Goal: Task Accomplishment & Management: Use online tool/utility

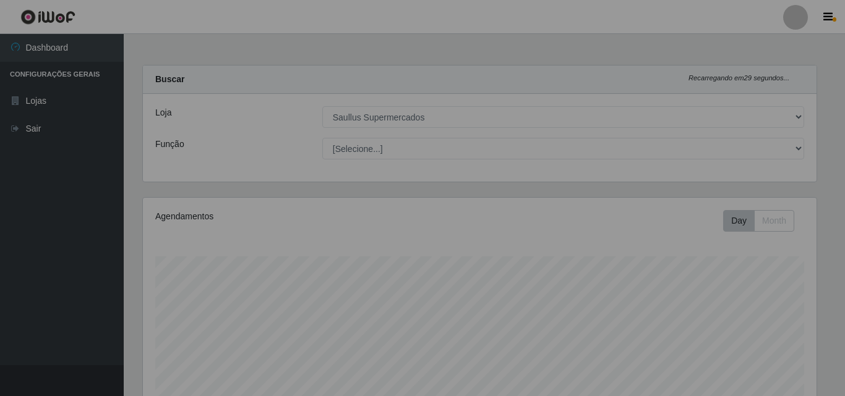
select select "423"
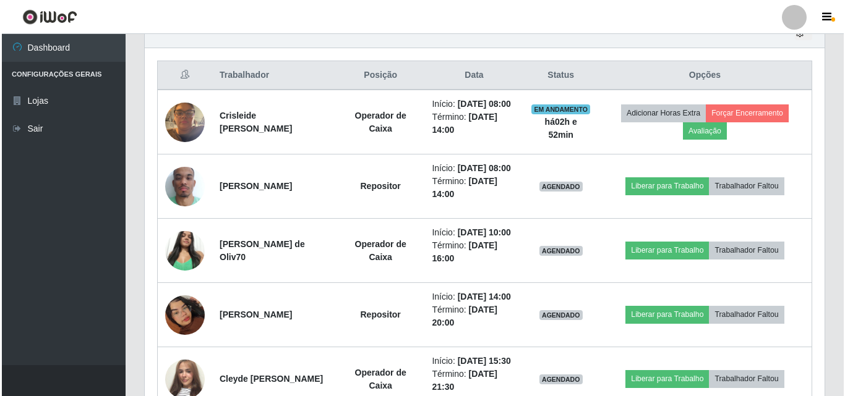
scroll to position [452, 0]
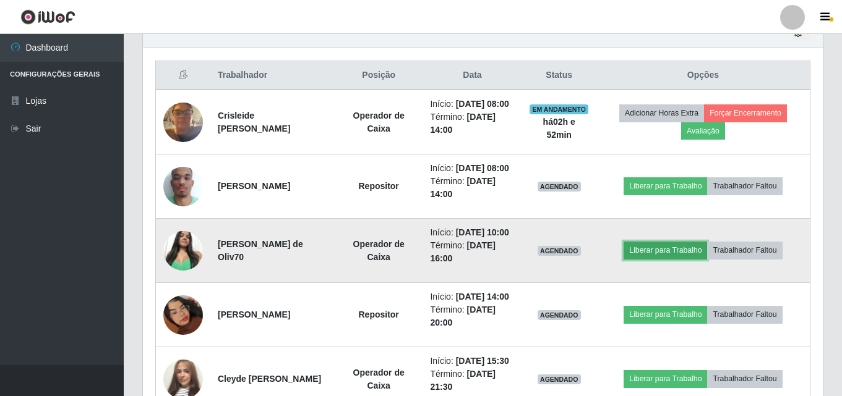
click at [701, 259] on button "Liberar para Trabalho" at bounding box center [664, 250] width 83 height 17
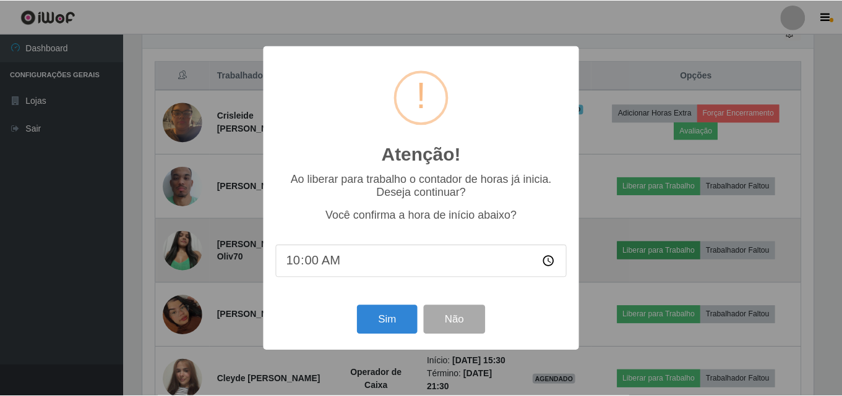
scroll to position [257, 673]
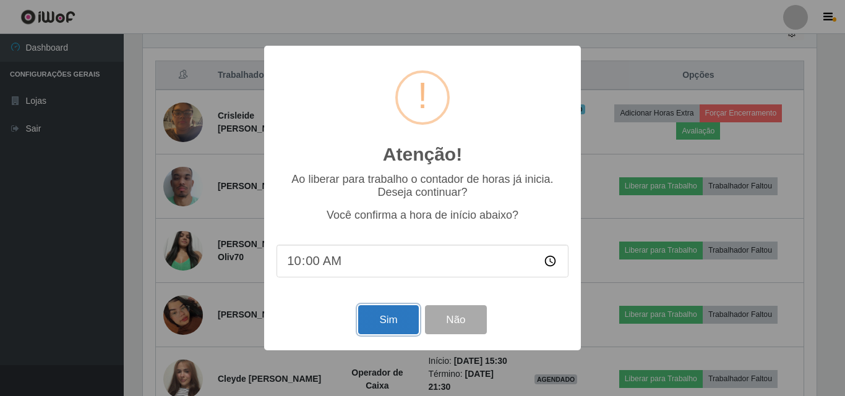
click at [370, 314] on button "Sim" at bounding box center [388, 319] width 60 height 29
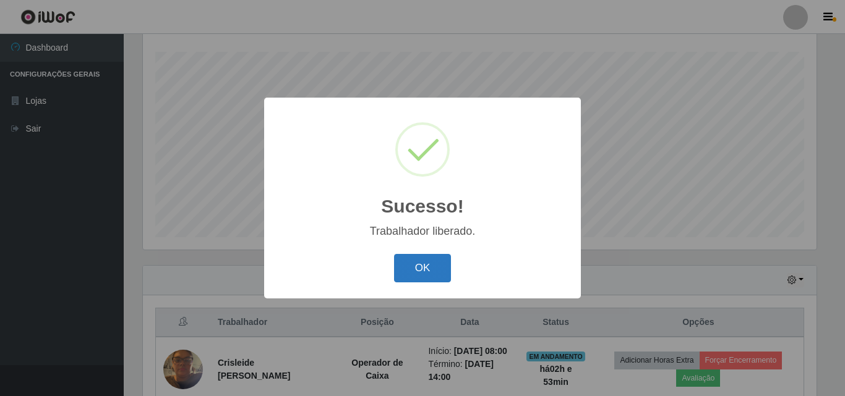
click at [430, 267] on button "OK" at bounding box center [423, 268] width 58 height 29
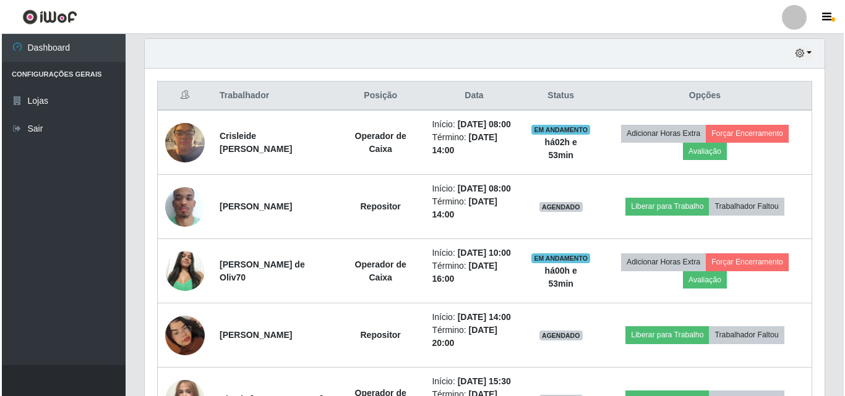
scroll to position [452, 0]
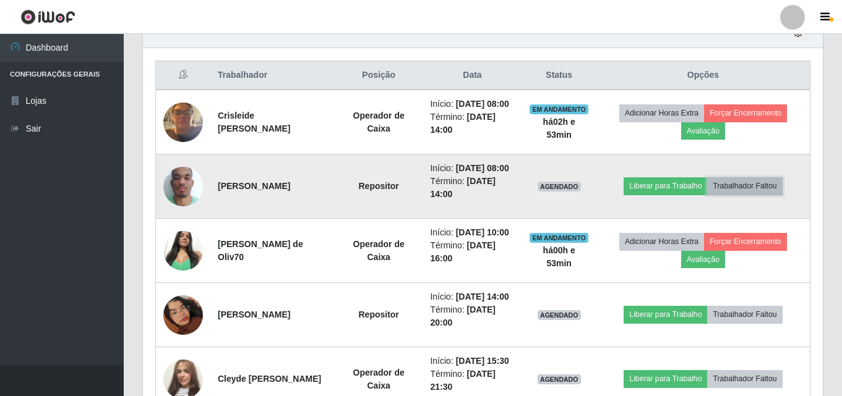
click at [736, 195] on button "Trabalhador Faltou" at bounding box center [744, 185] width 75 height 17
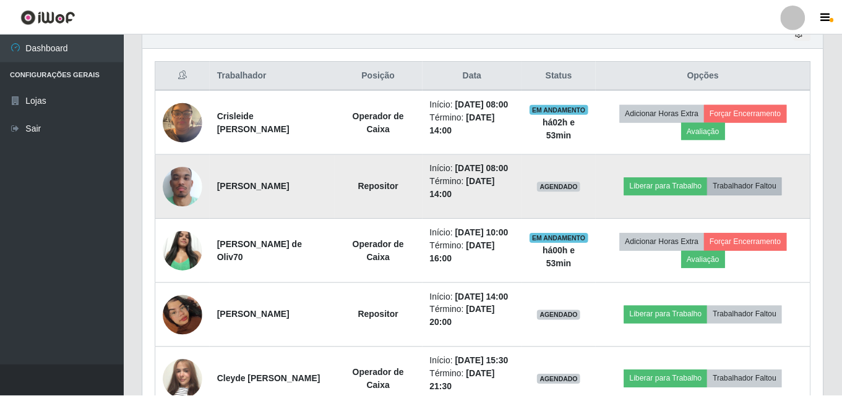
scroll to position [257, 673]
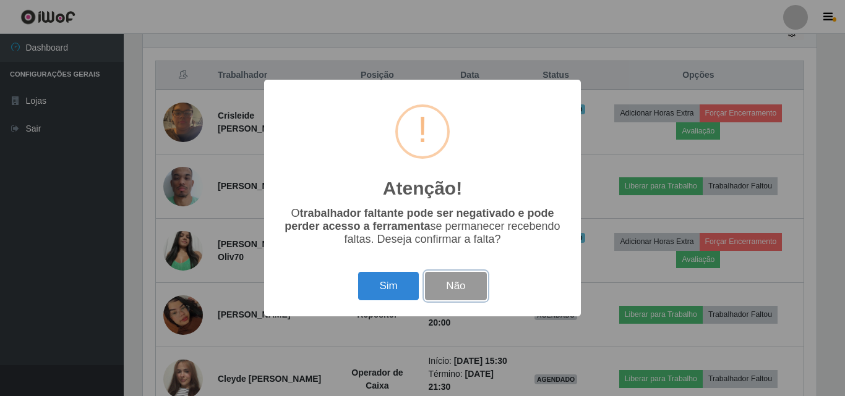
click at [471, 279] on button "Não" at bounding box center [455, 286] width 61 height 29
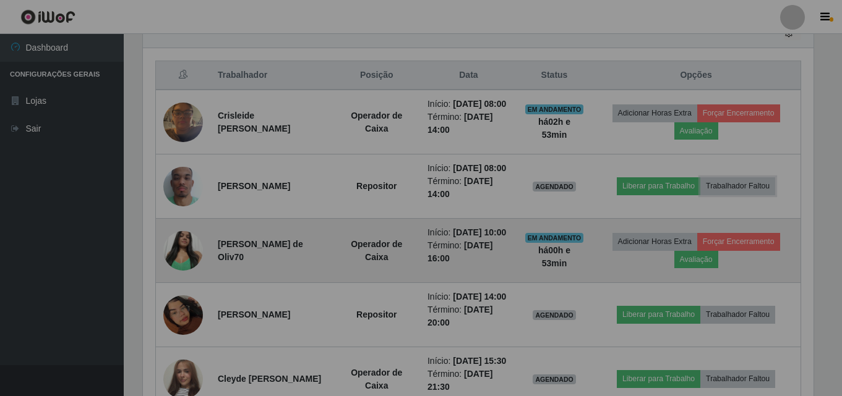
scroll to position [257, 680]
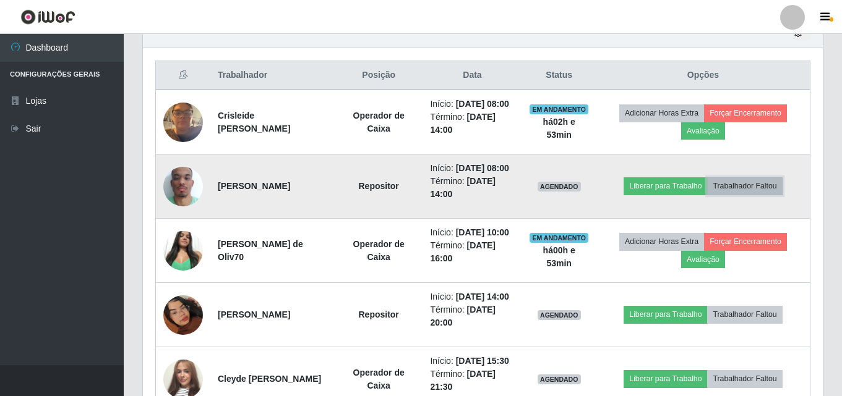
click at [771, 195] on button "Trabalhador Faltou" at bounding box center [744, 185] width 75 height 17
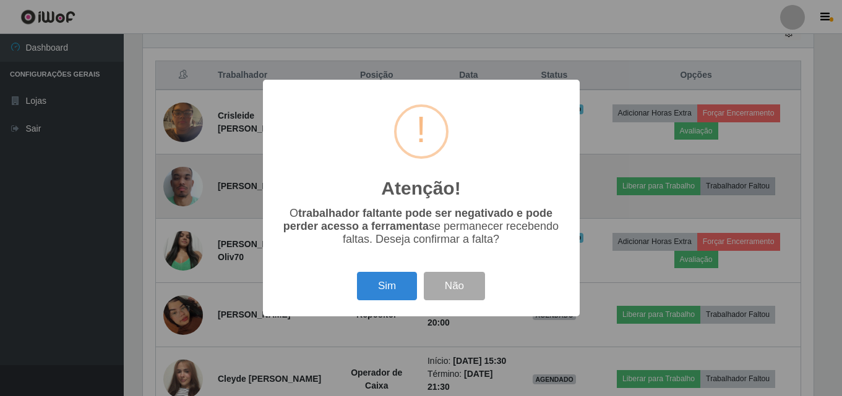
scroll to position [257, 673]
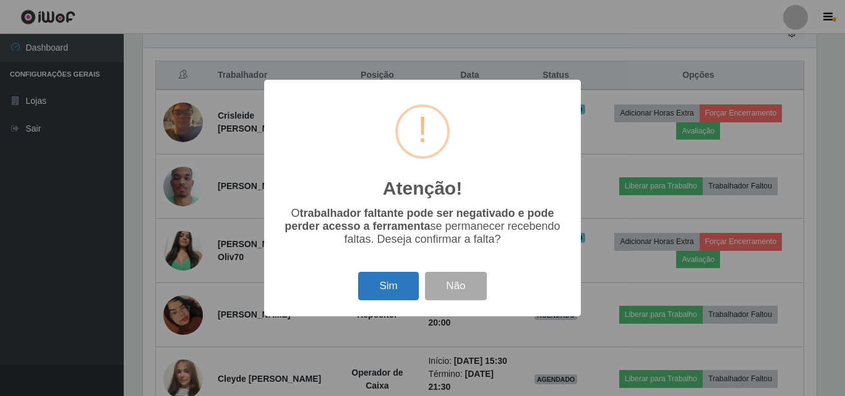
click at [406, 293] on button "Sim" at bounding box center [388, 286] width 60 height 29
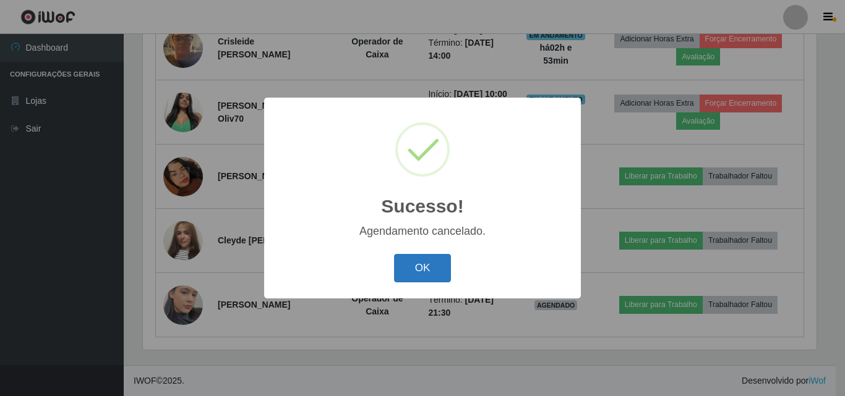
click at [409, 264] on button "OK" at bounding box center [423, 268] width 58 height 29
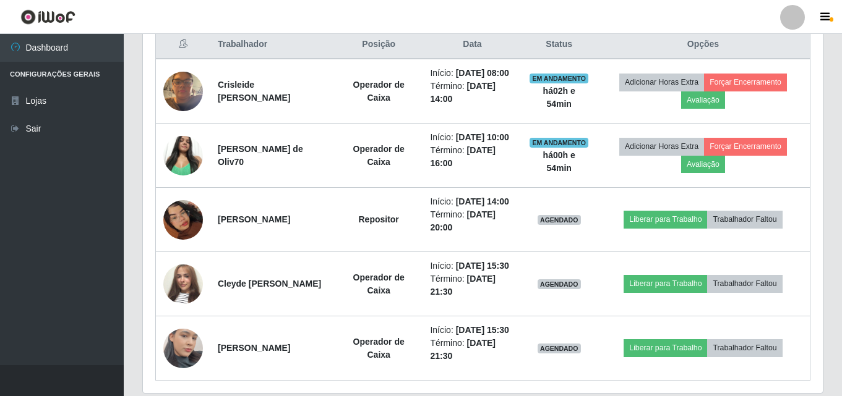
scroll to position [406, 0]
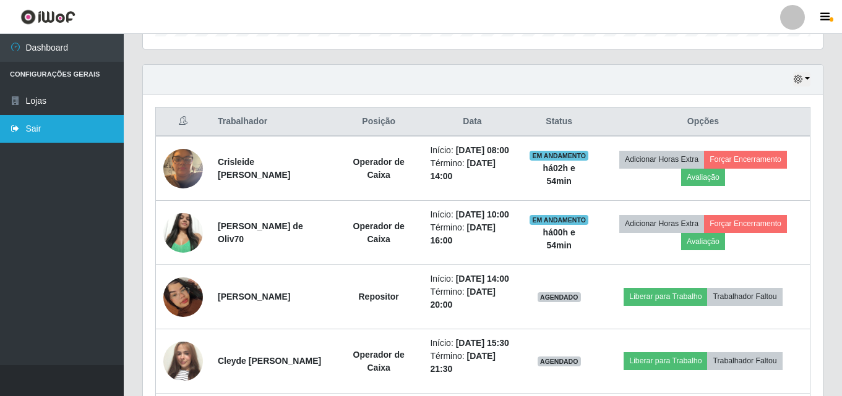
click at [88, 124] on link "Sair" at bounding box center [62, 129] width 124 height 28
